Goal: Transaction & Acquisition: Purchase product/service

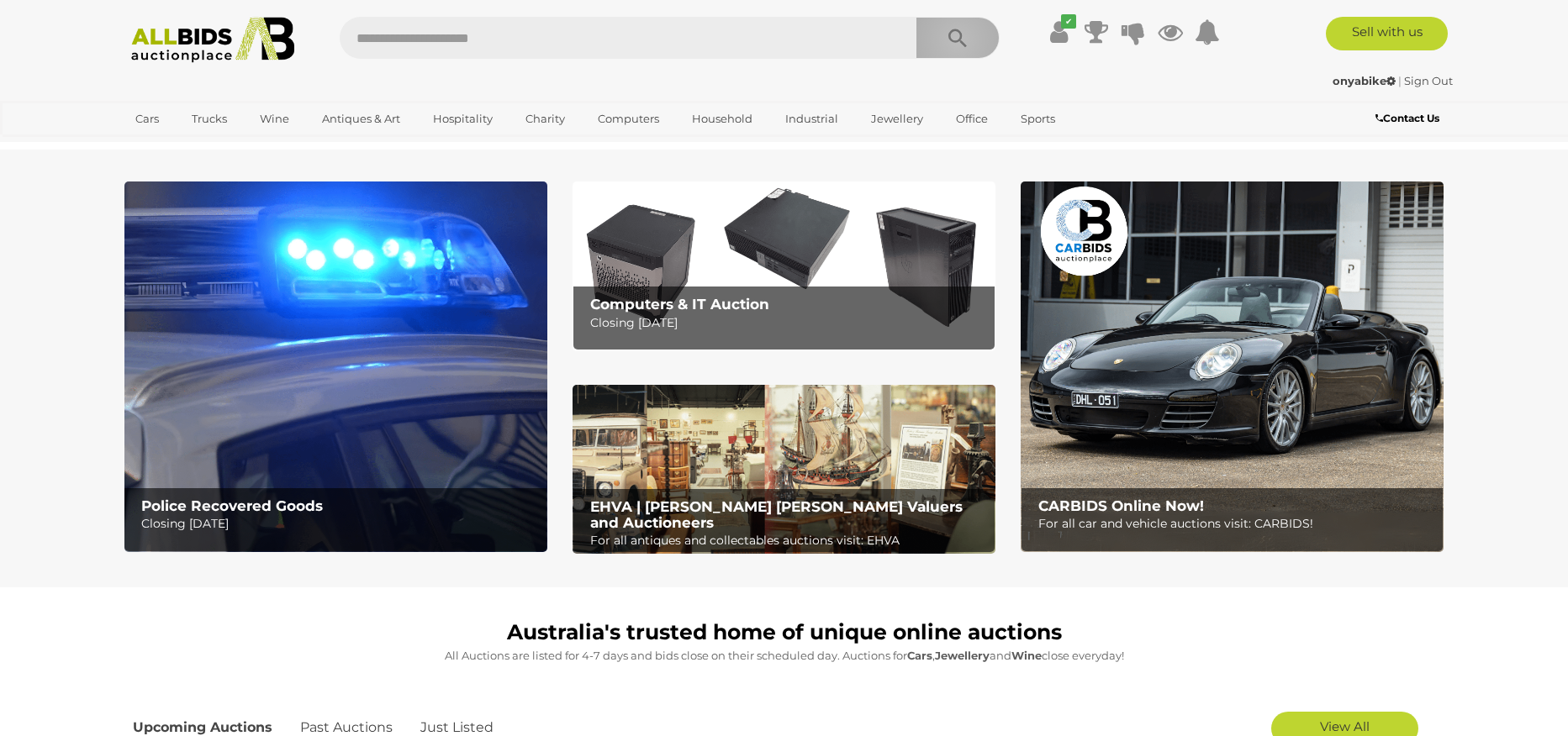
click at [957, 40] on icon "Search" at bounding box center [957, 39] width 18 height 25
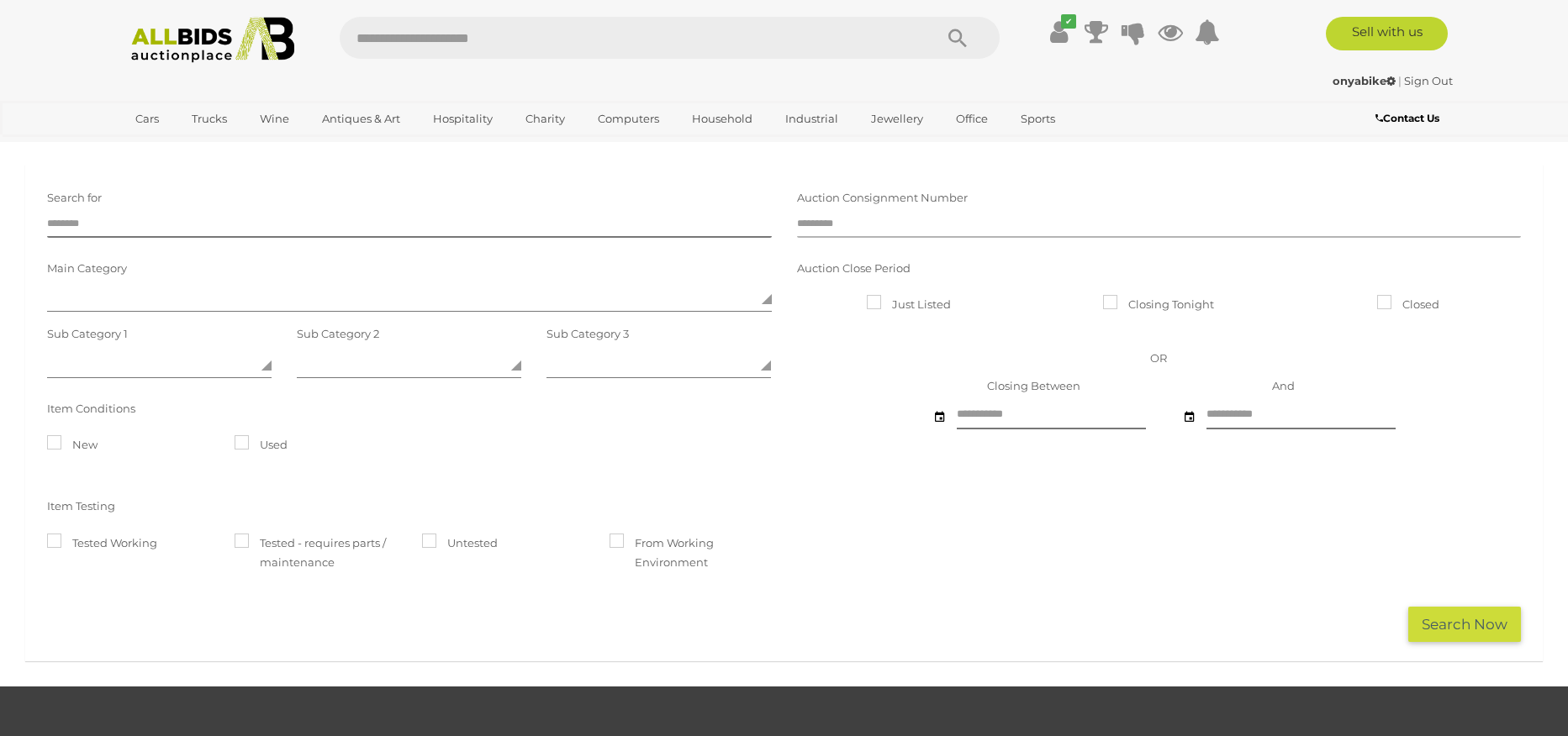
click at [957, 225] on input "text" at bounding box center [1159, 225] width 725 height 25
type input "*****"
click button "Search Now" at bounding box center [1465, 625] width 113 height 36
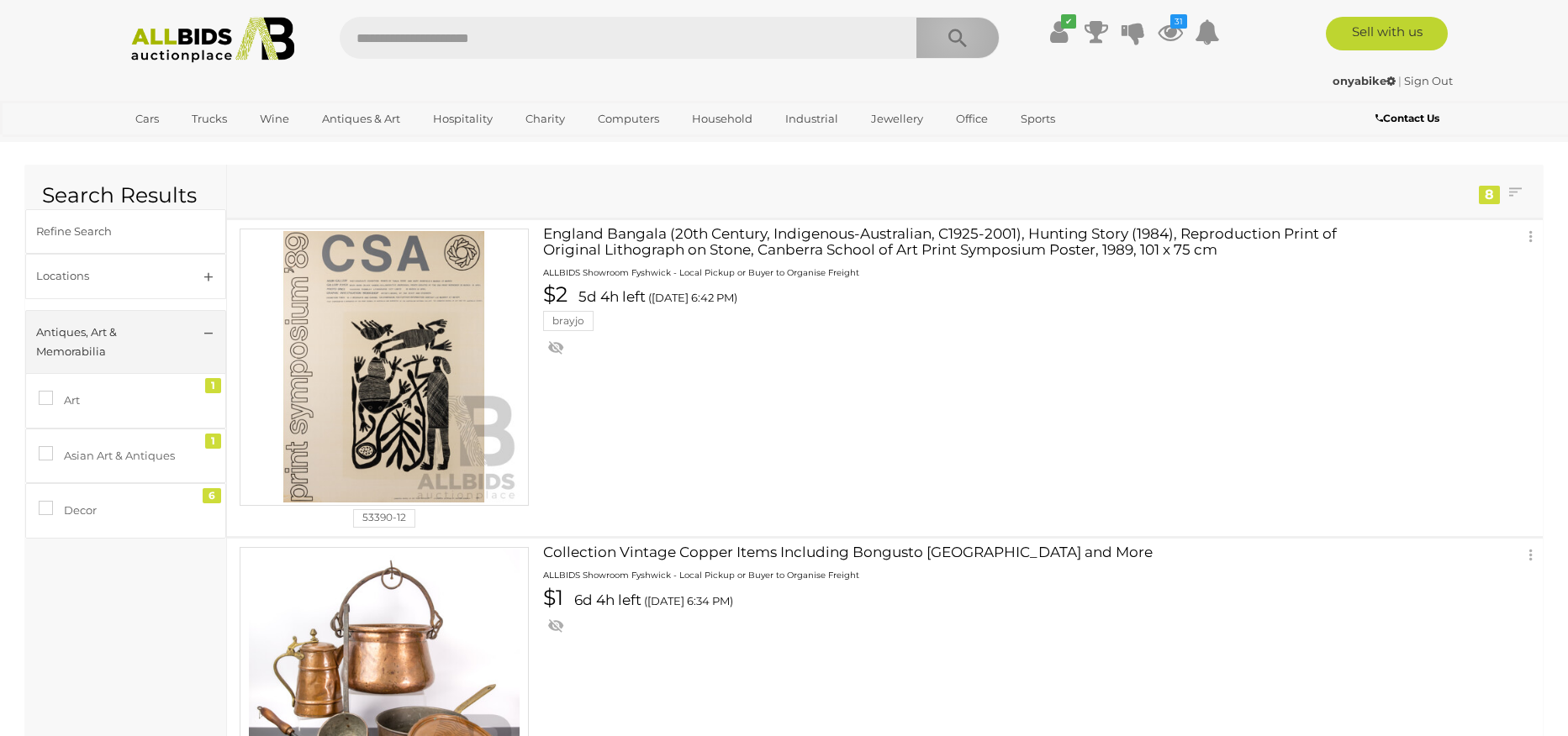
click at [953, 33] on icon "Search" at bounding box center [957, 39] width 18 height 25
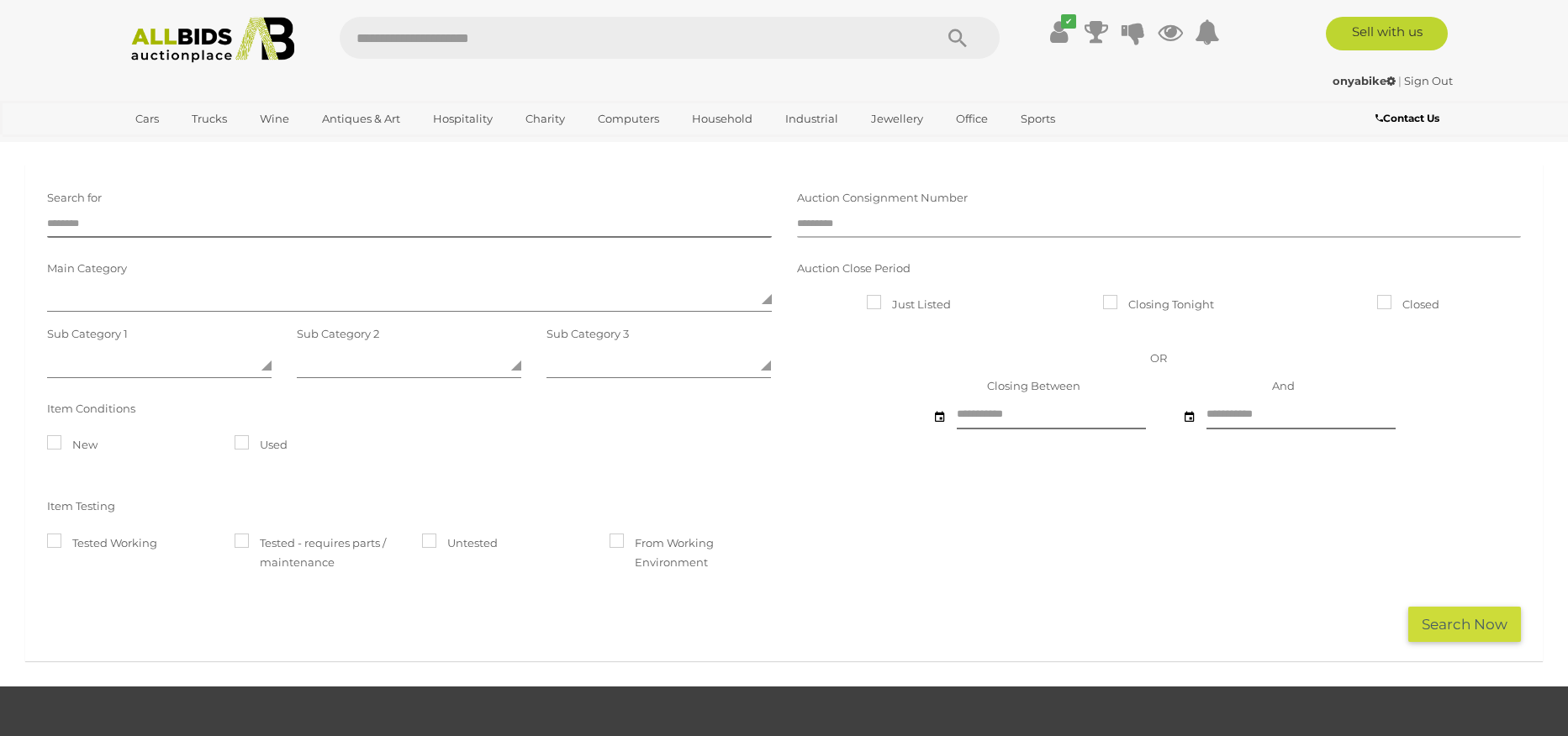
click at [851, 224] on input "text" at bounding box center [1159, 225] width 725 height 25
type input "*****"
click button "Search Now" at bounding box center [1465, 625] width 113 height 36
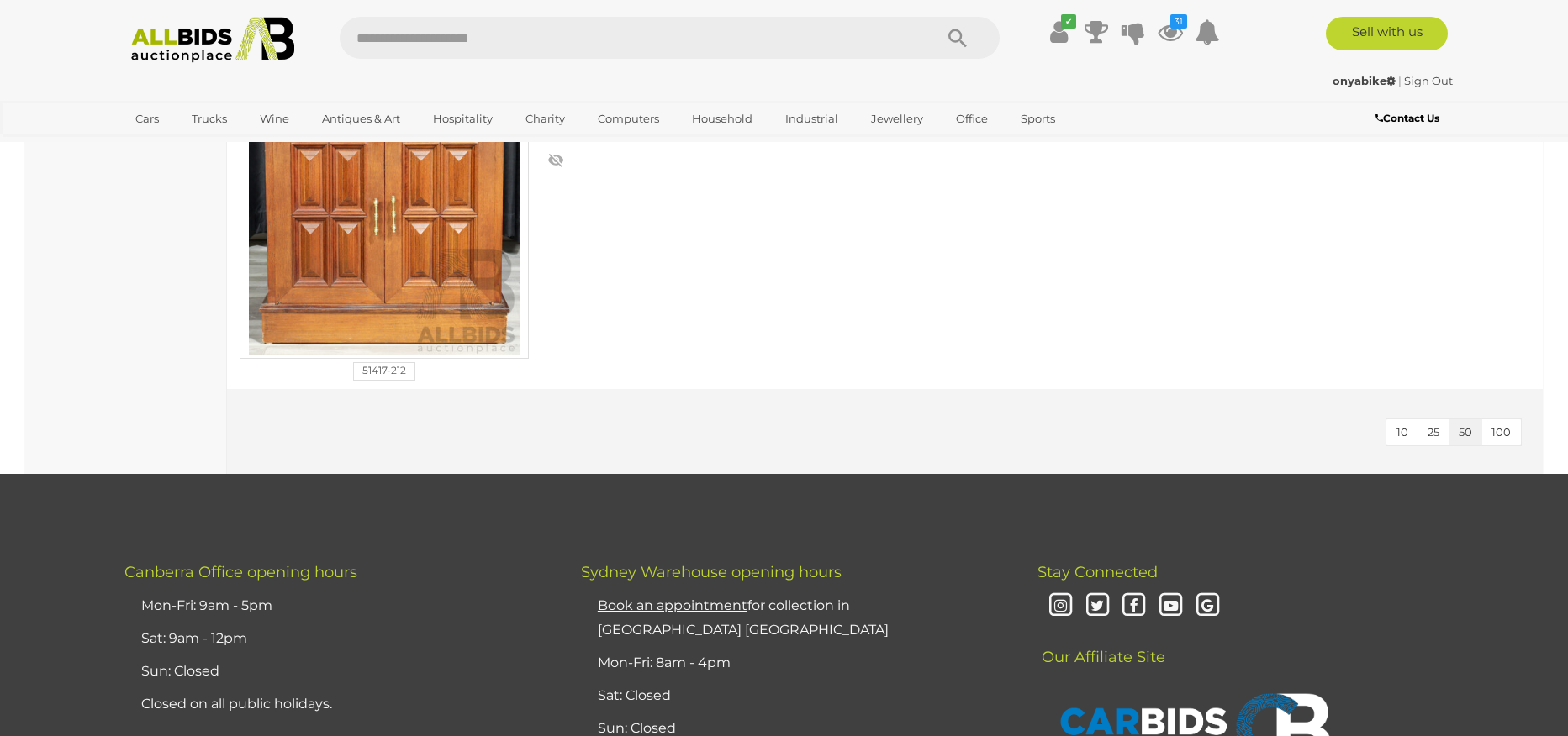
scroll to position [2534, 0]
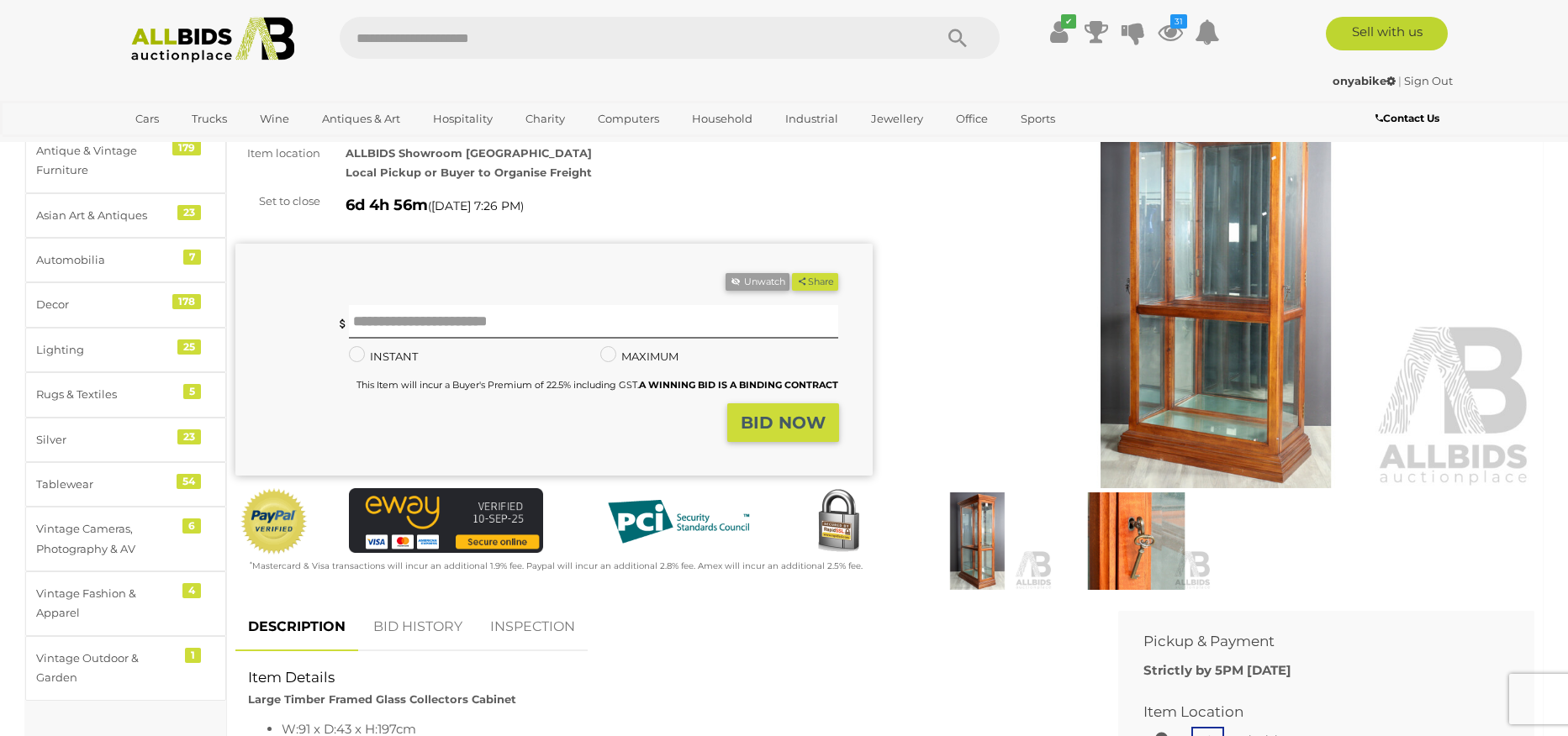
scroll to position [342, 0]
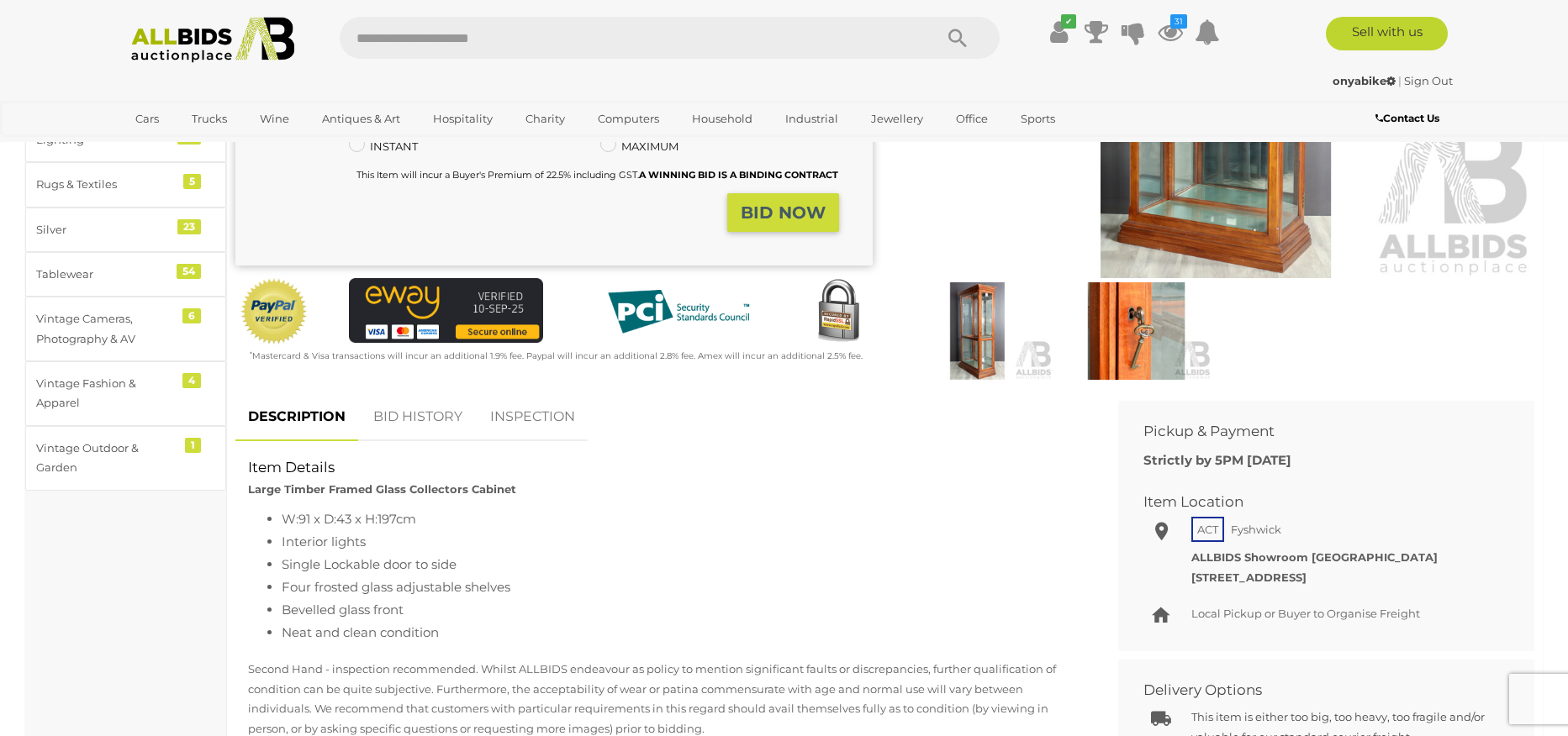
click at [1249, 184] on img at bounding box center [1216, 72] width 637 height 410
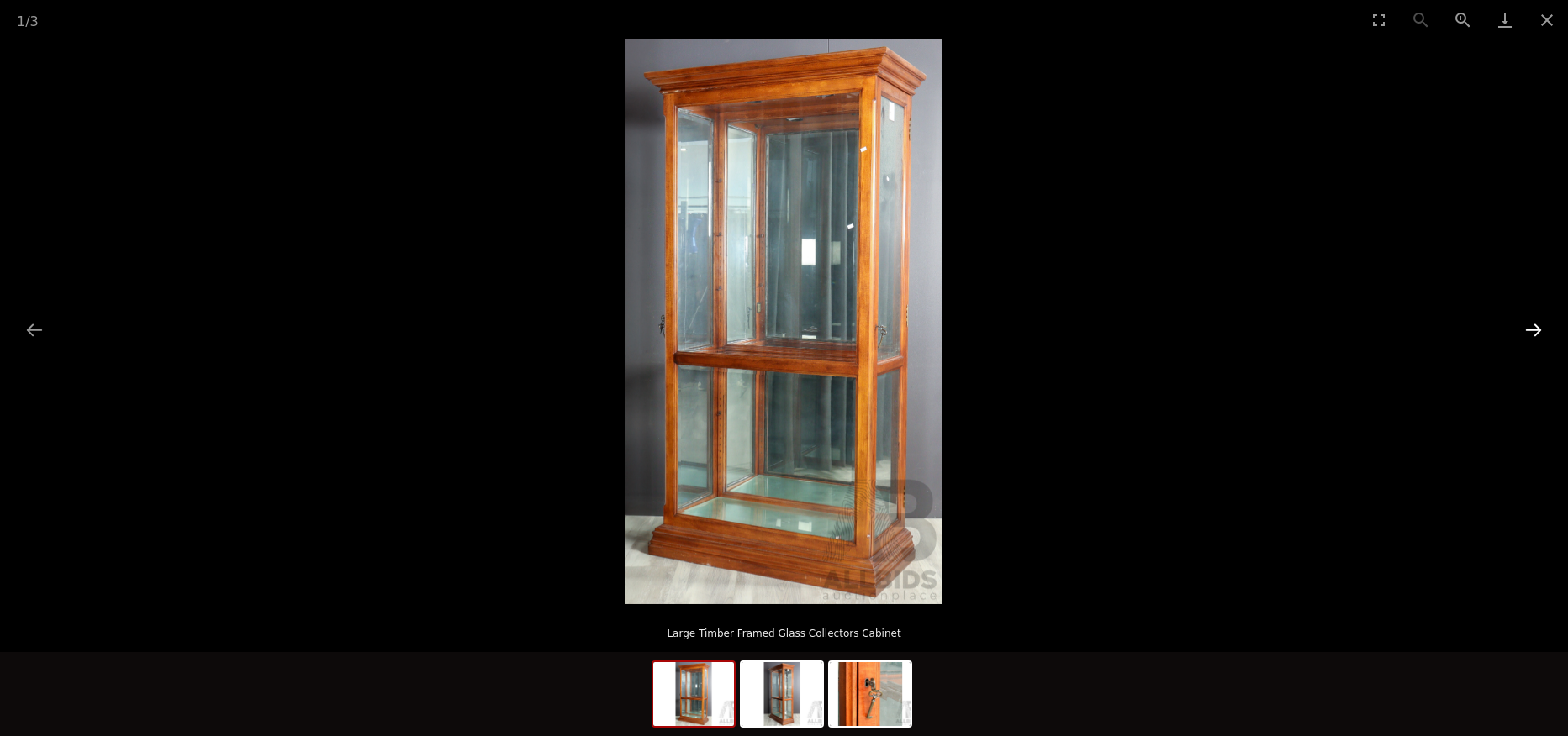
click at [1535, 328] on button "Next slide" at bounding box center [1533, 330] width 35 height 33
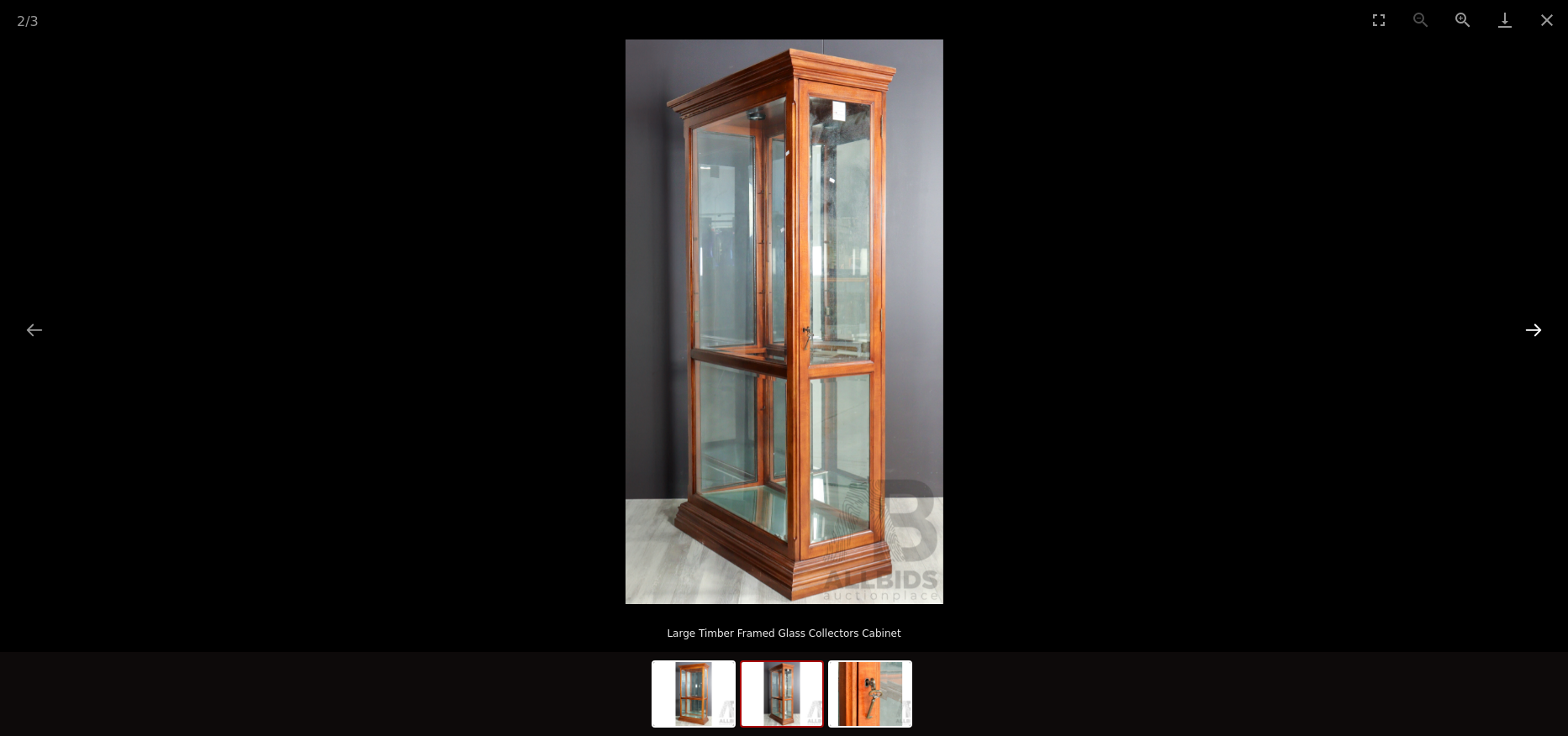
click at [1535, 328] on button "Next slide" at bounding box center [1533, 330] width 35 height 33
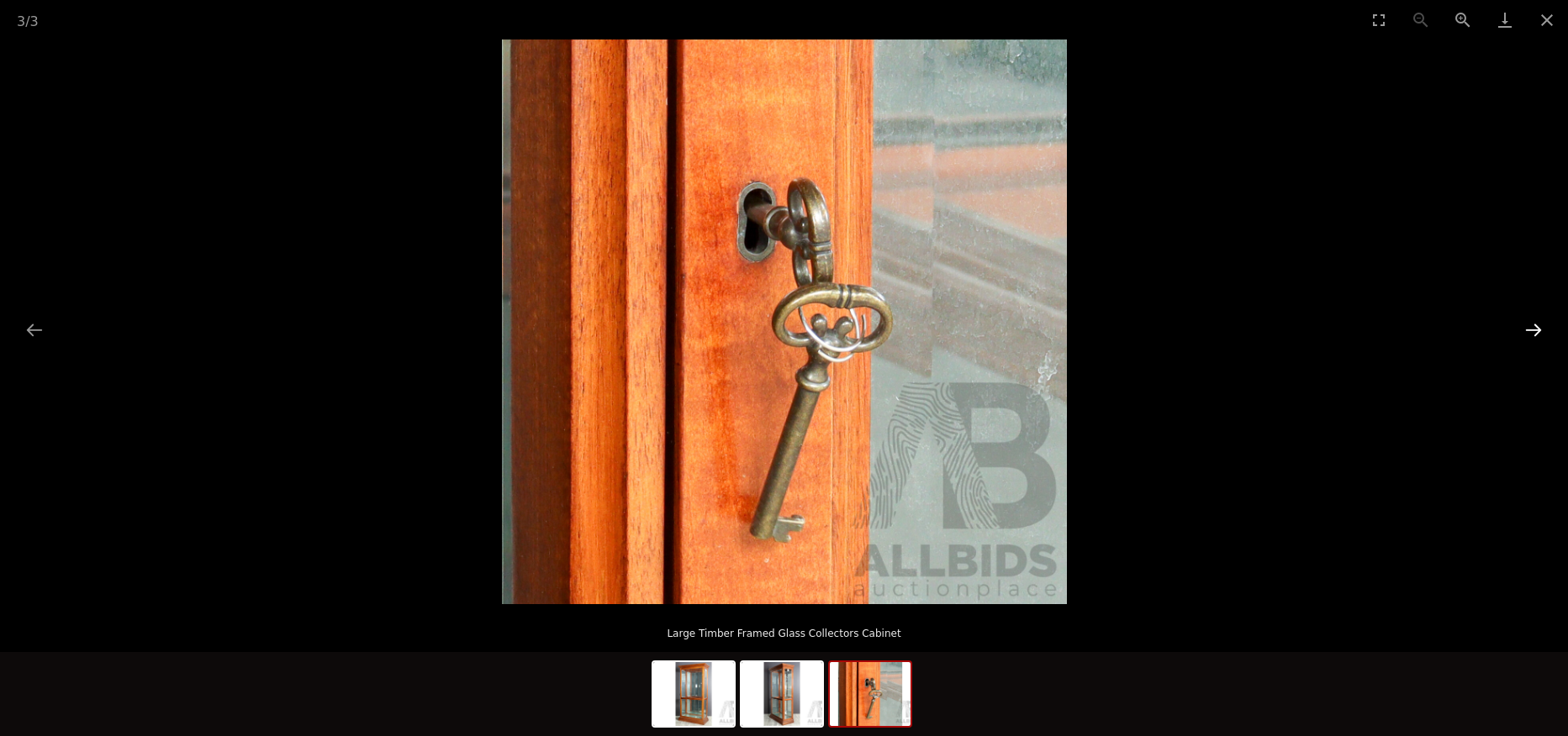
click at [1535, 328] on button "Next slide" at bounding box center [1533, 330] width 35 height 33
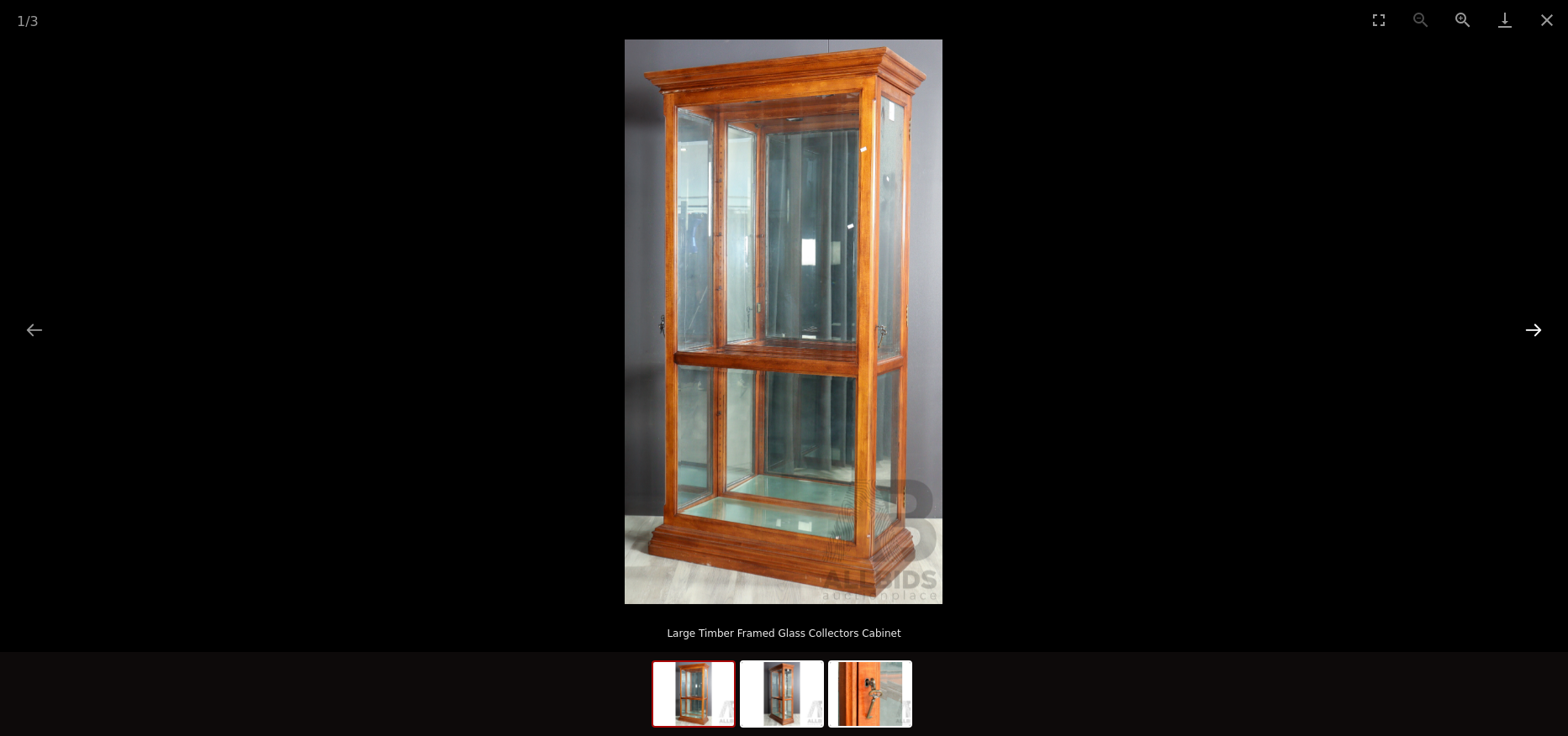
click at [1535, 328] on button "Next slide" at bounding box center [1533, 330] width 35 height 33
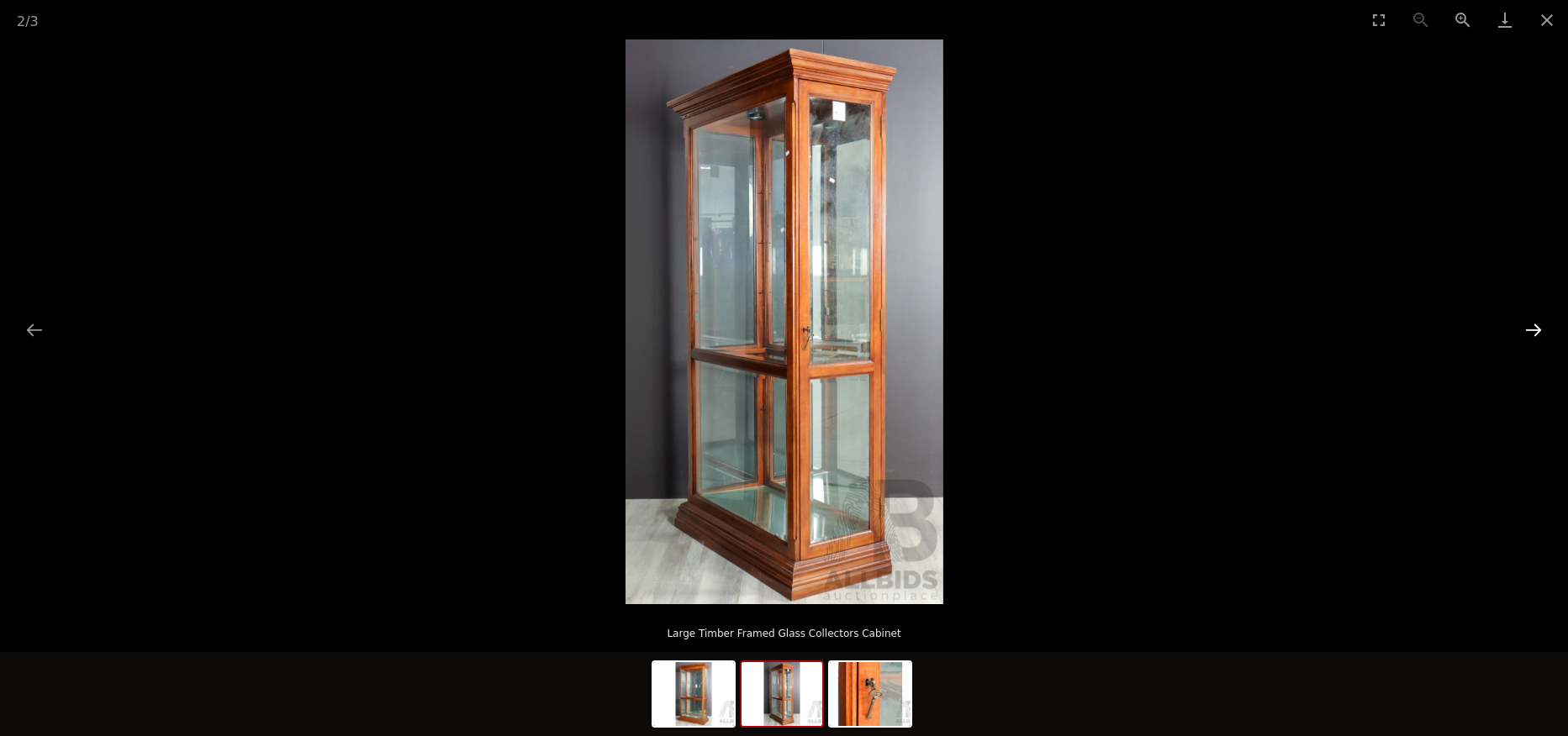
click at [1532, 329] on button "Next slide" at bounding box center [1533, 330] width 35 height 33
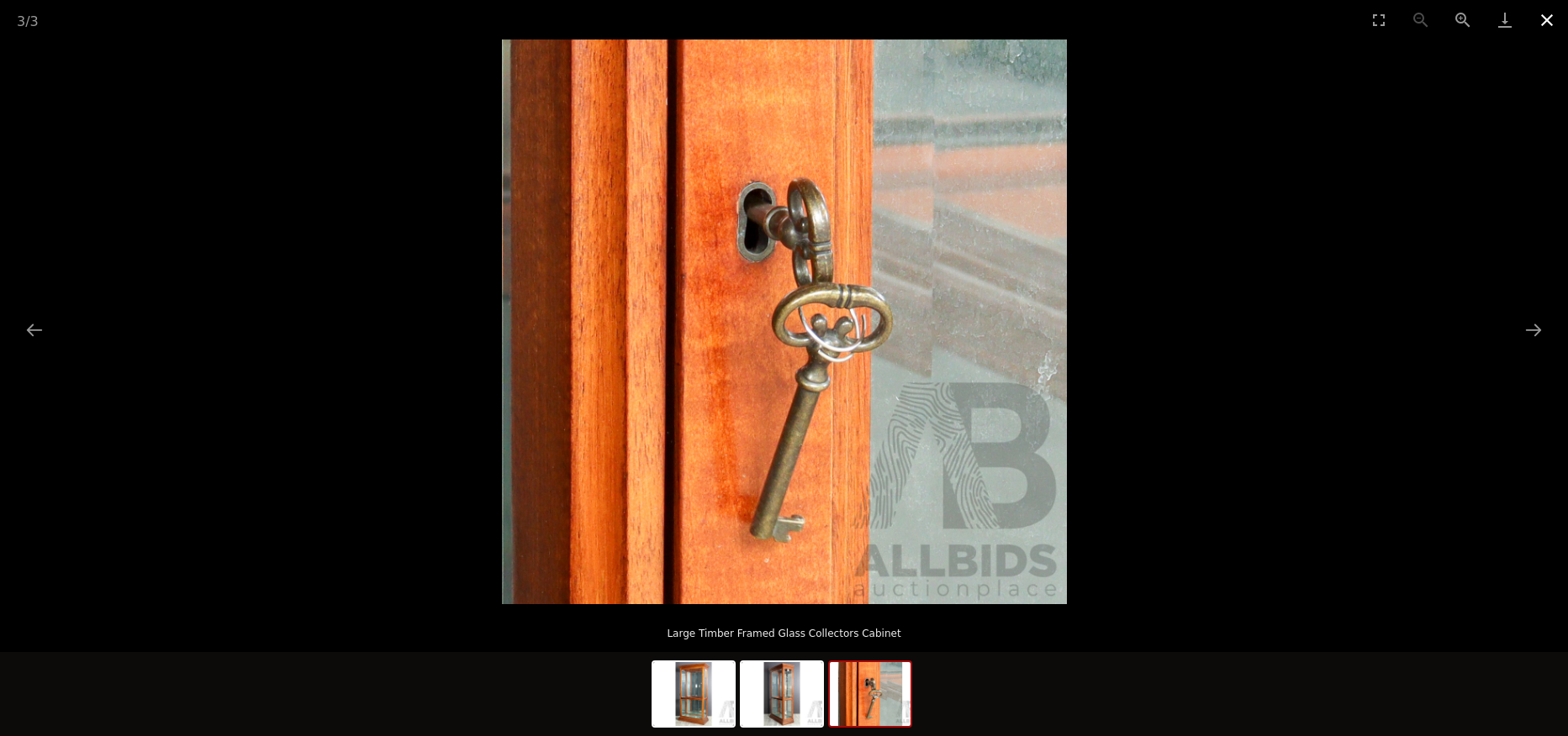
click at [1552, 13] on button "Close gallery" at bounding box center [1547, 20] width 42 height 40
